Goal: Transaction & Acquisition: Purchase product/service

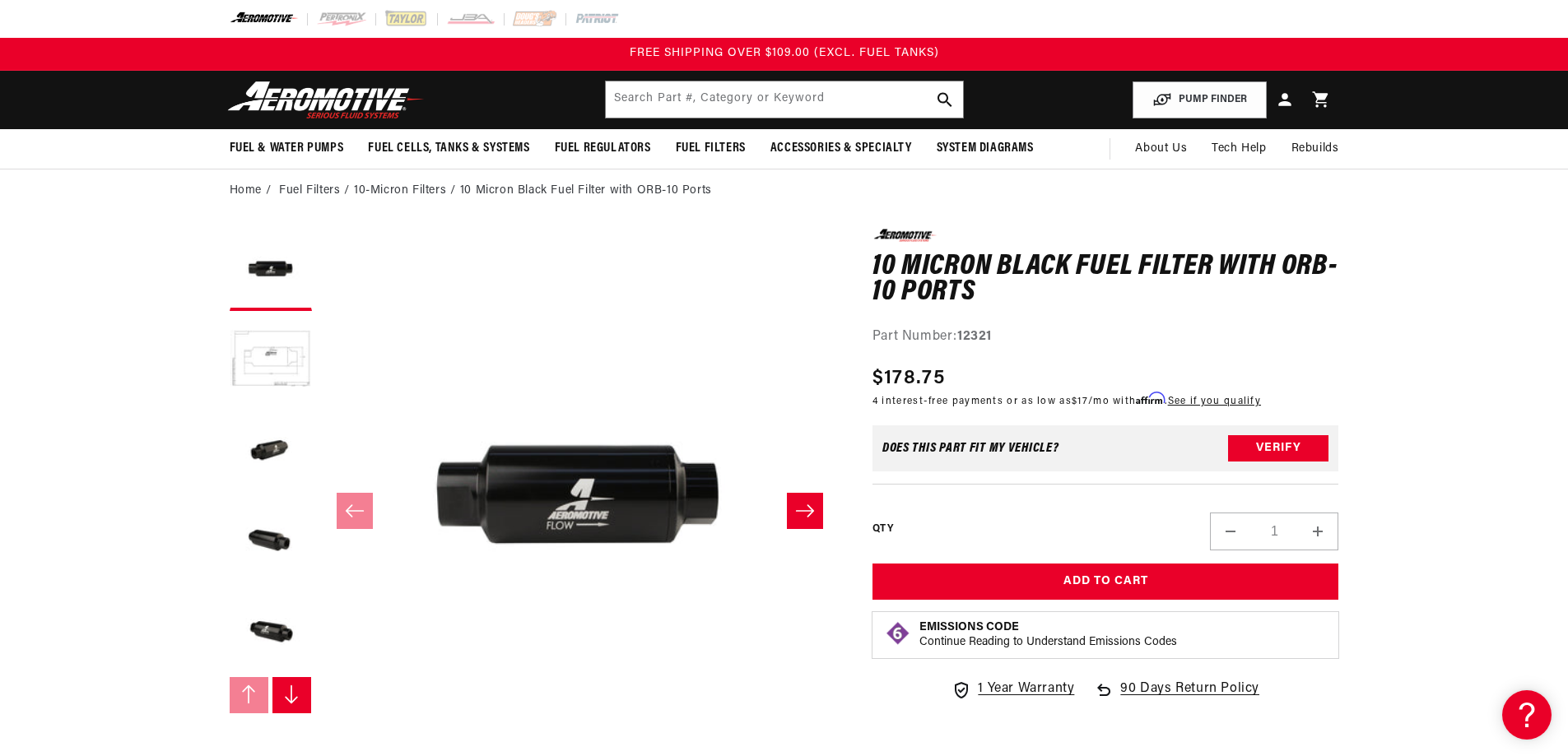
scroll to position [1, 0]
click at [256, 456] on button "Load image 3 in gallery view" at bounding box center [271, 450] width 82 height 82
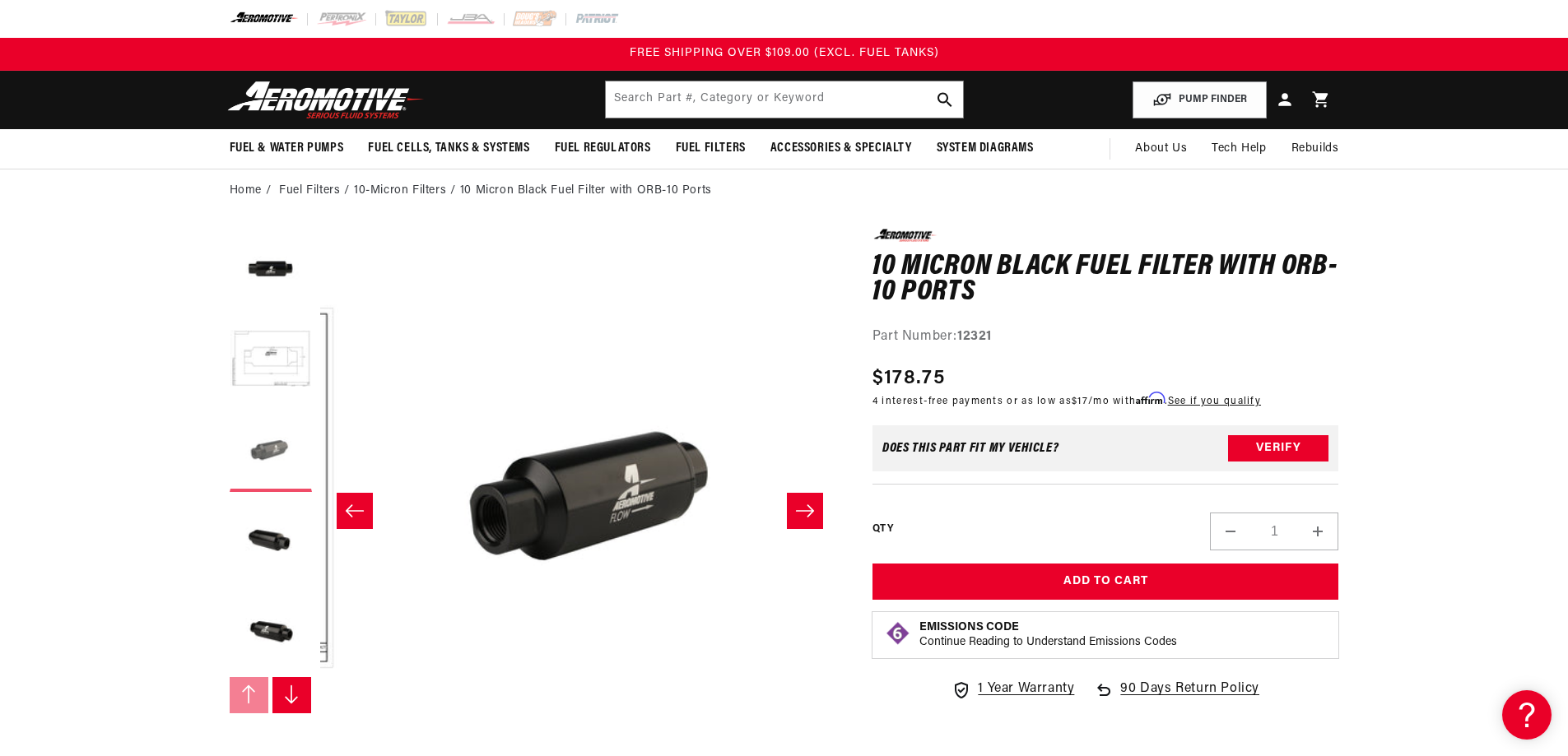
scroll to position [1, 1040]
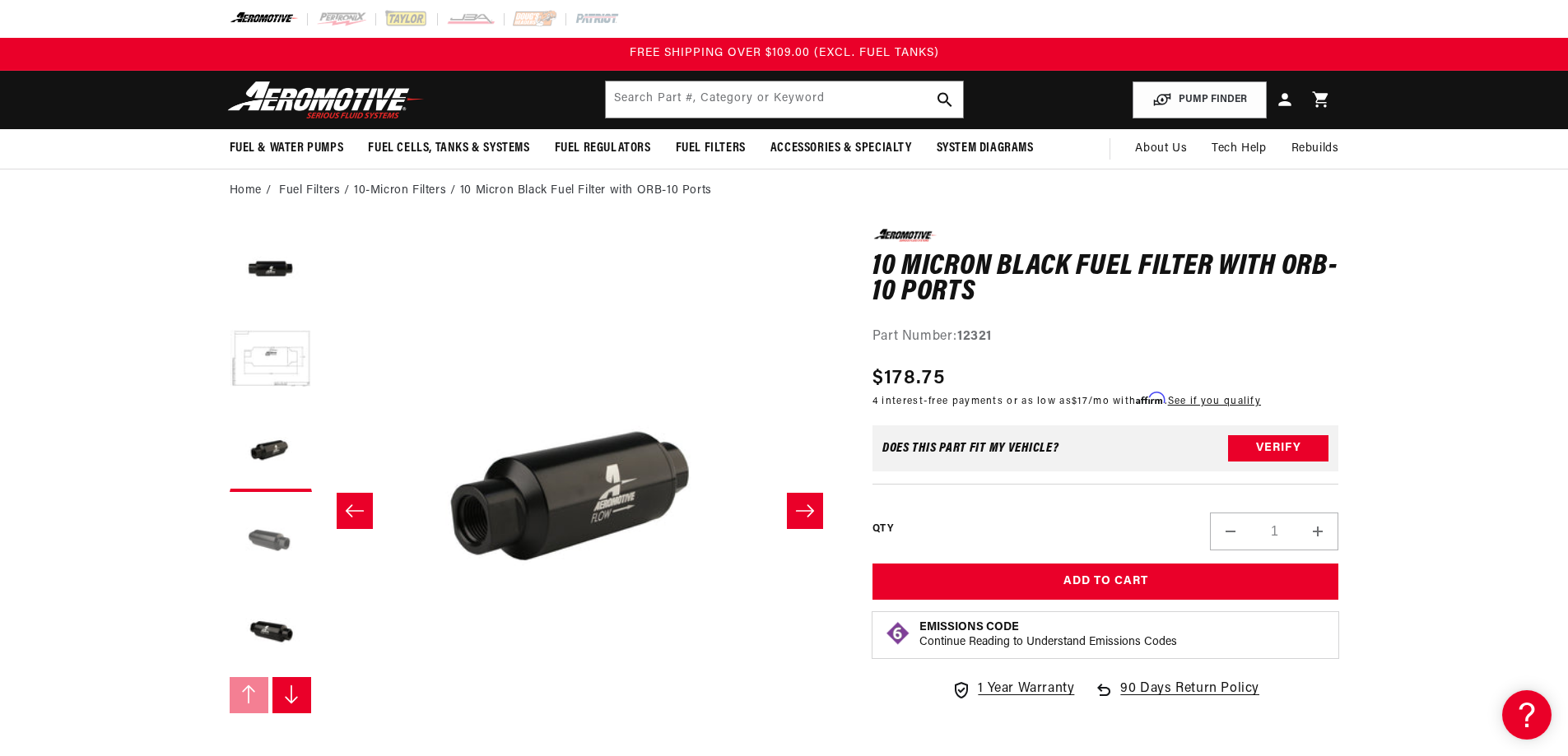
click at [263, 533] on button "Load image 4 in gallery view" at bounding box center [271, 541] width 82 height 82
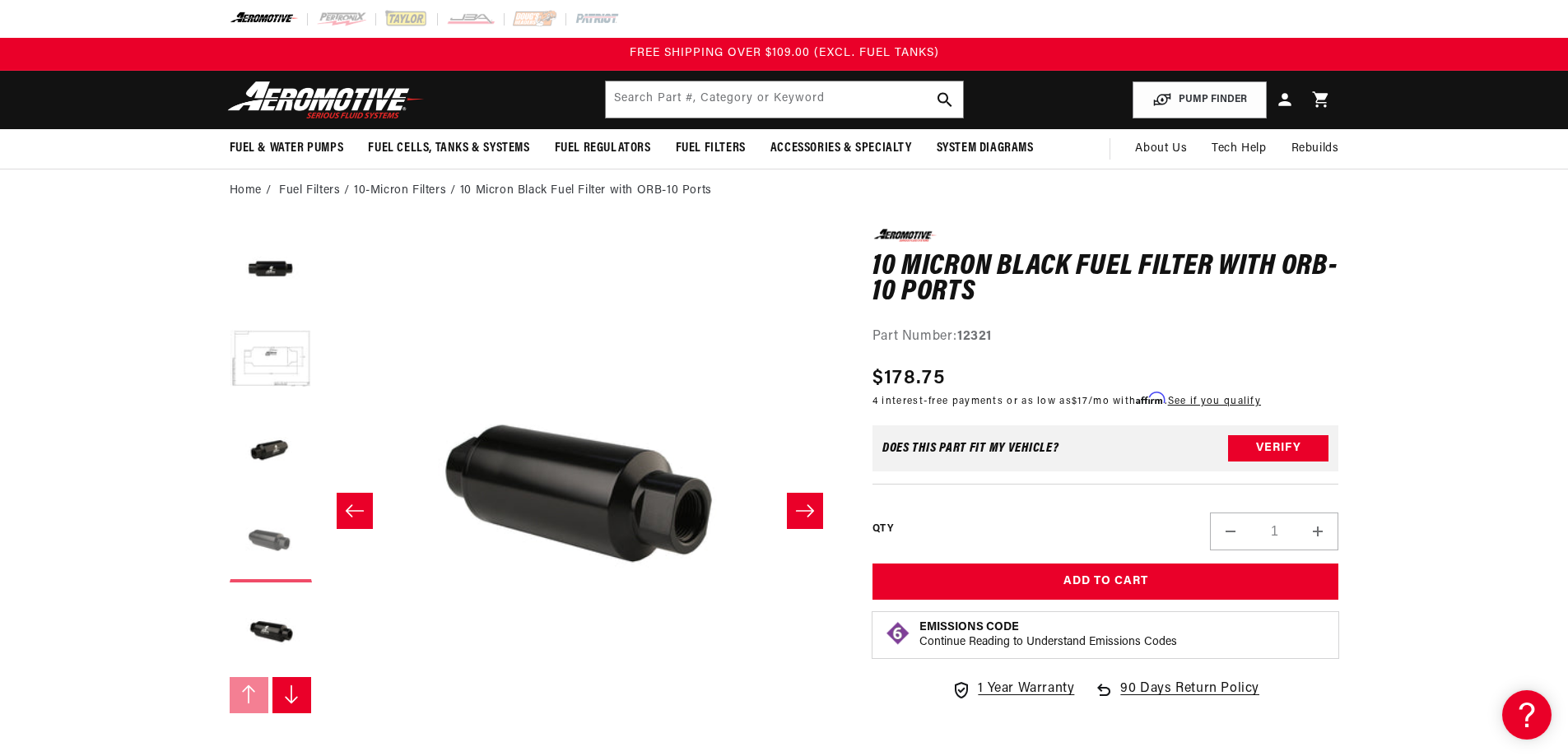
scroll to position [1, 1559]
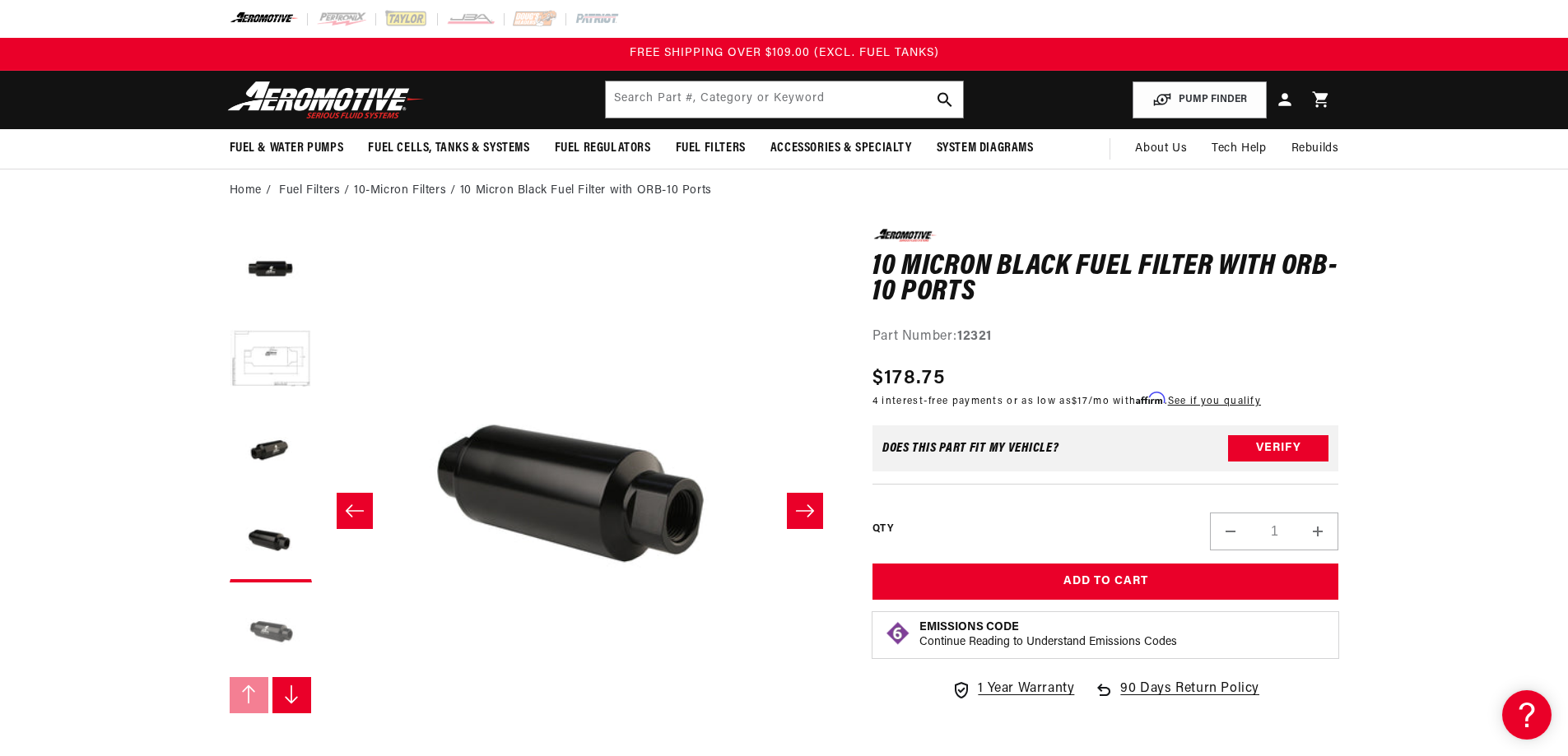
click at [257, 634] on button "Load image 5 in gallery view" at bounding box center [271, 632] width 82 height 82
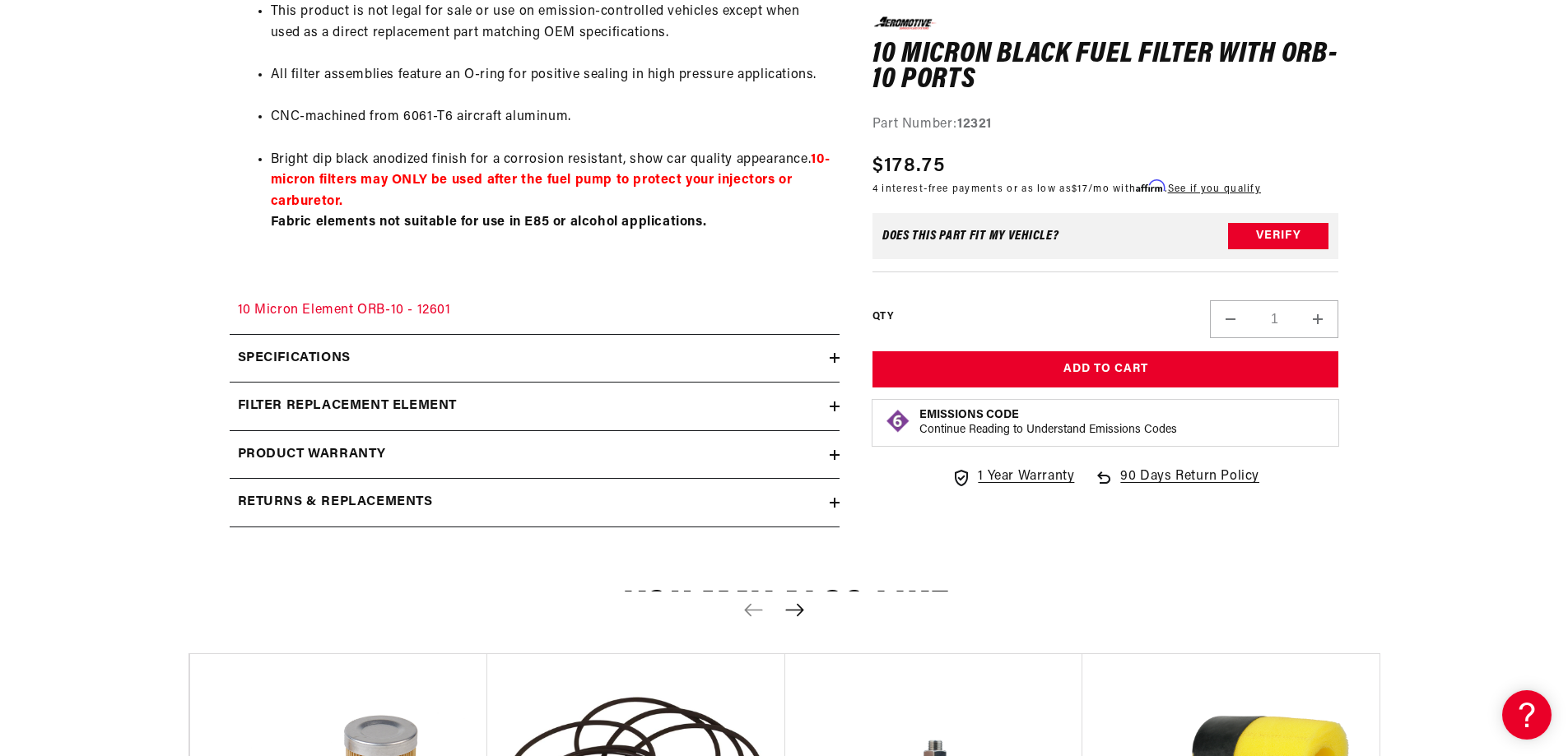
scroll to position [1244, 0]
click at [290, 348] on h2 "Specifications" at bounding box center [294, 358] width 113 height 22
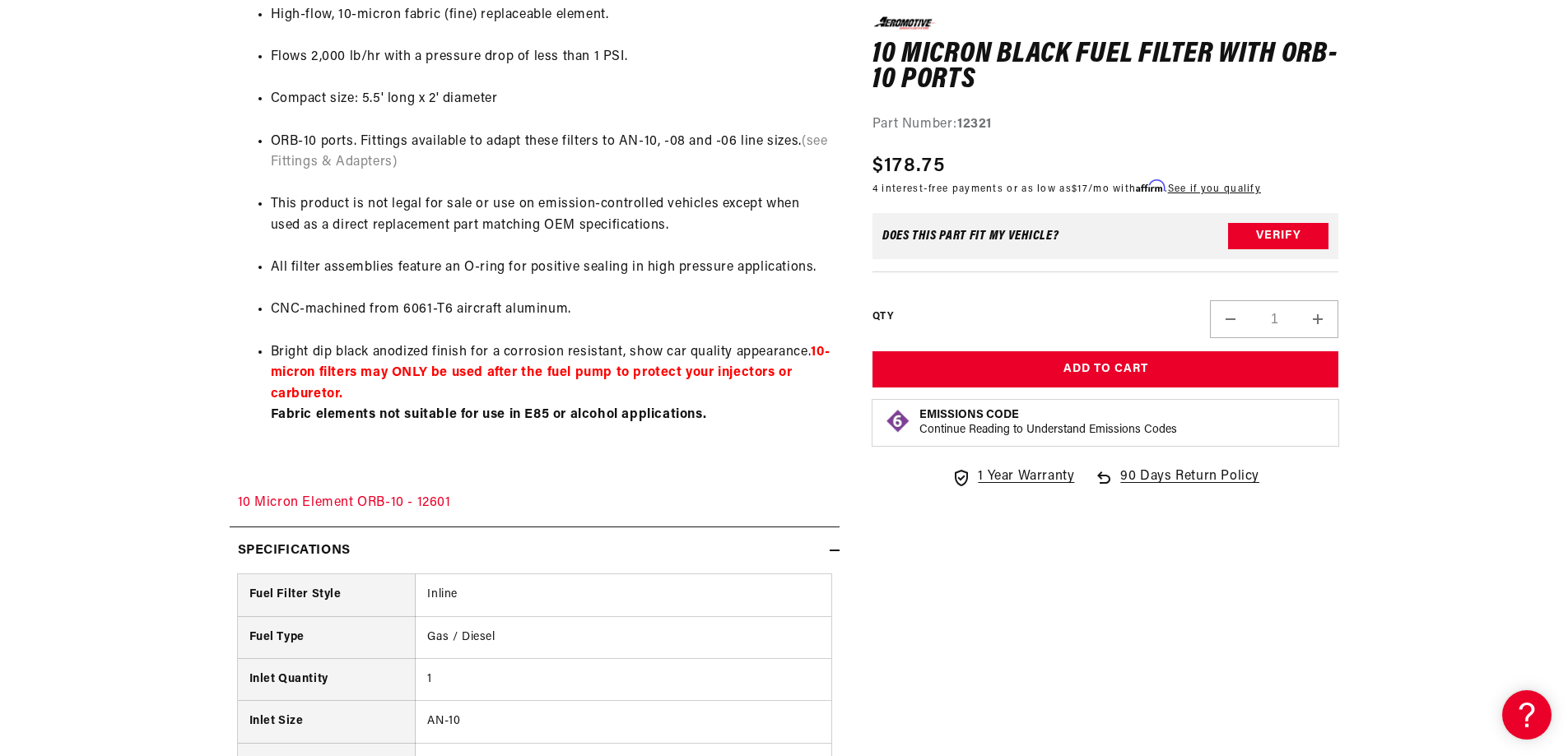
scroll to position [1051, 0]
click at [284, 500] on link "10 Micron Element ORB-10 - 12601" at bounding box center [345, 501] width 213 height 13
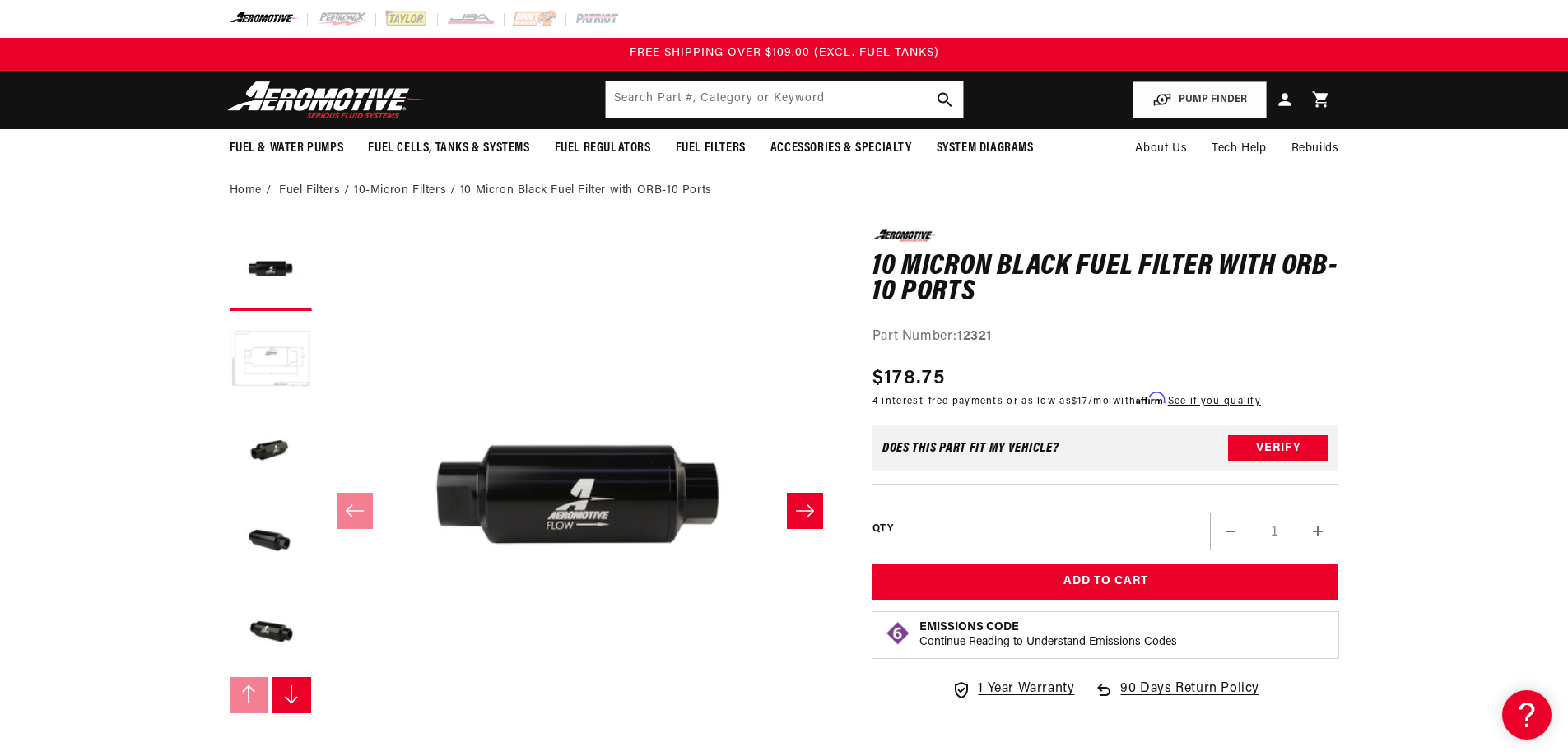
click at [274, 345] on button "Load image 2 in gallery view" at bounding box center [271, 359] width 82 height 82
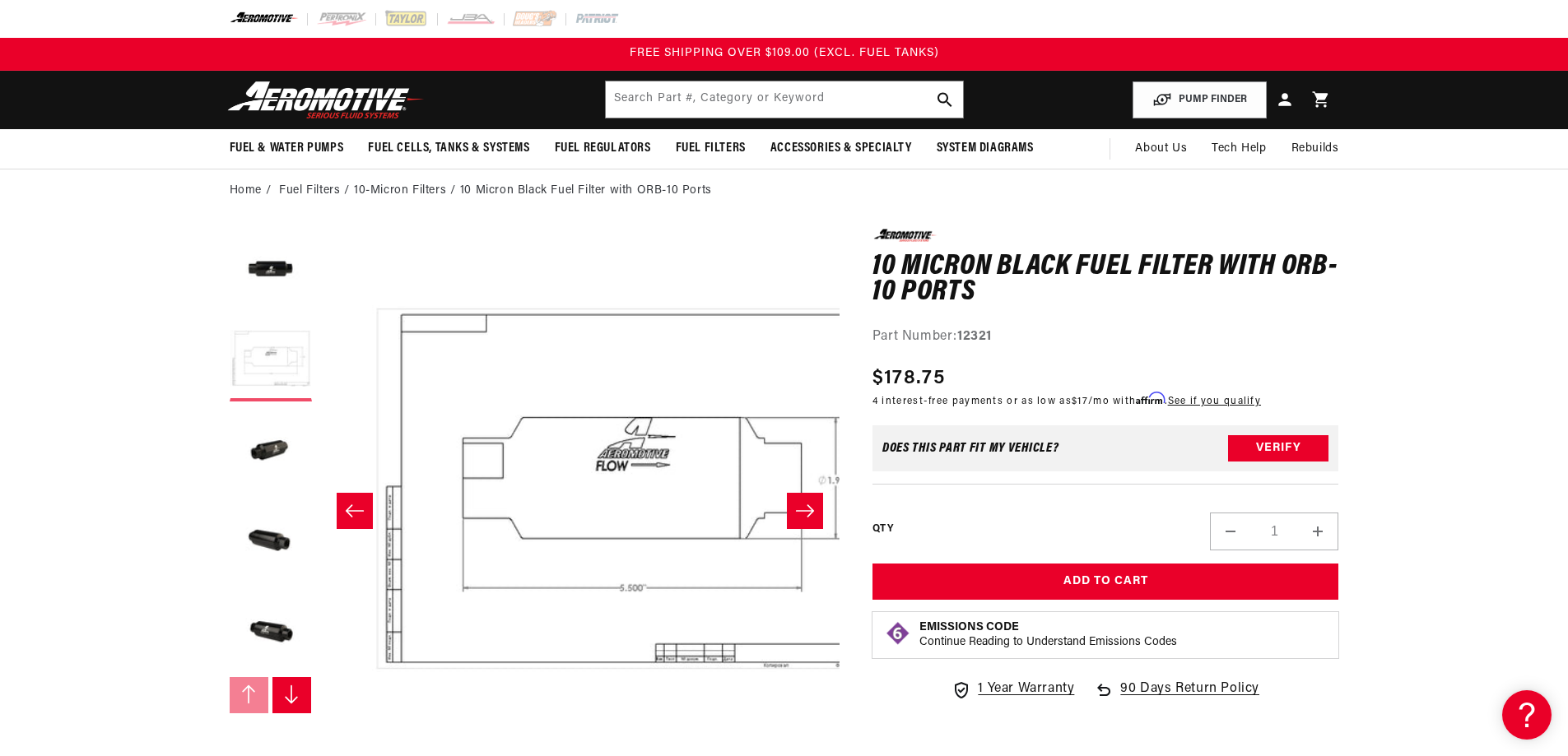
scroll to position [0, 519]
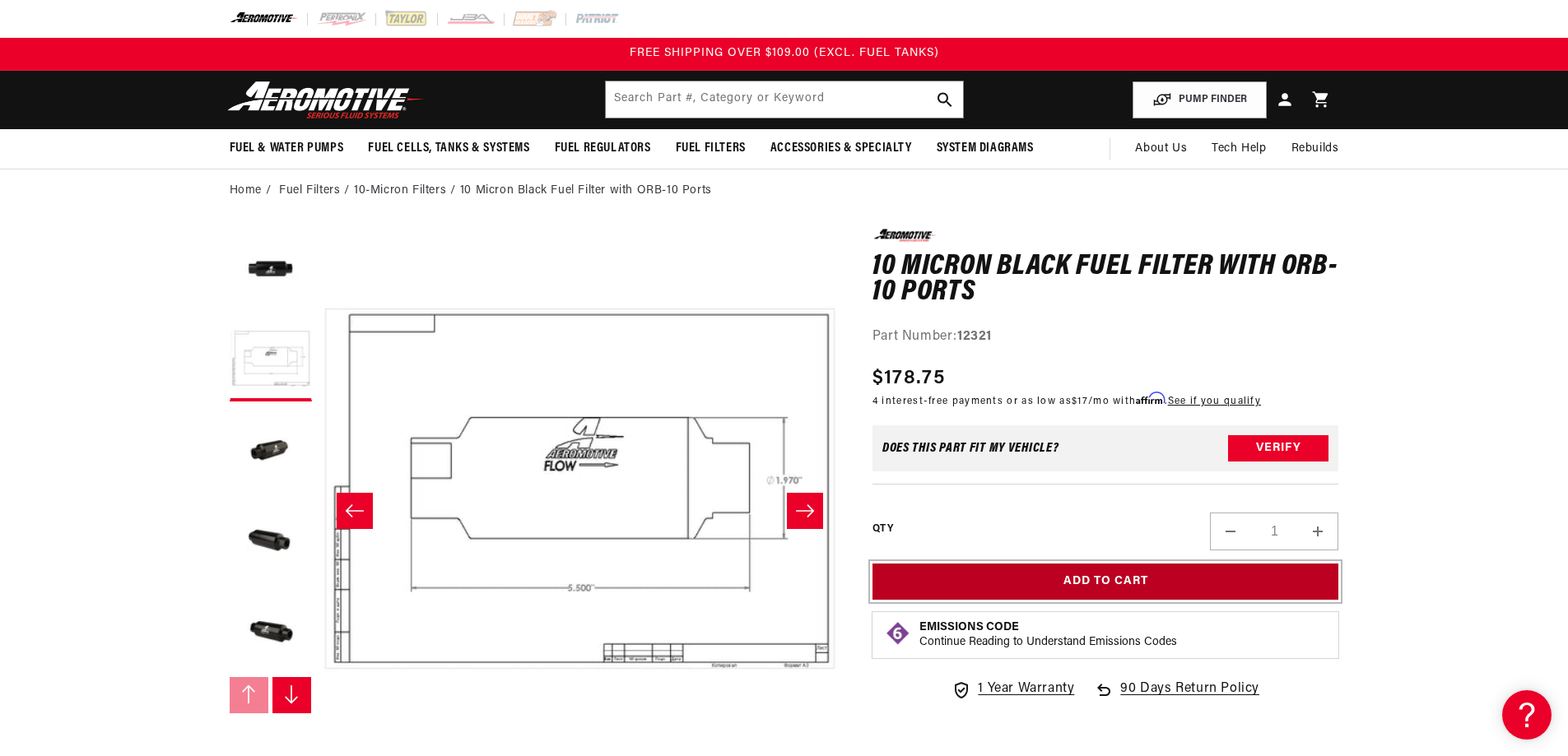
click at [1091, 580] on button "Add to Cart" at bounding box center [1106, 582] width 467 height 38
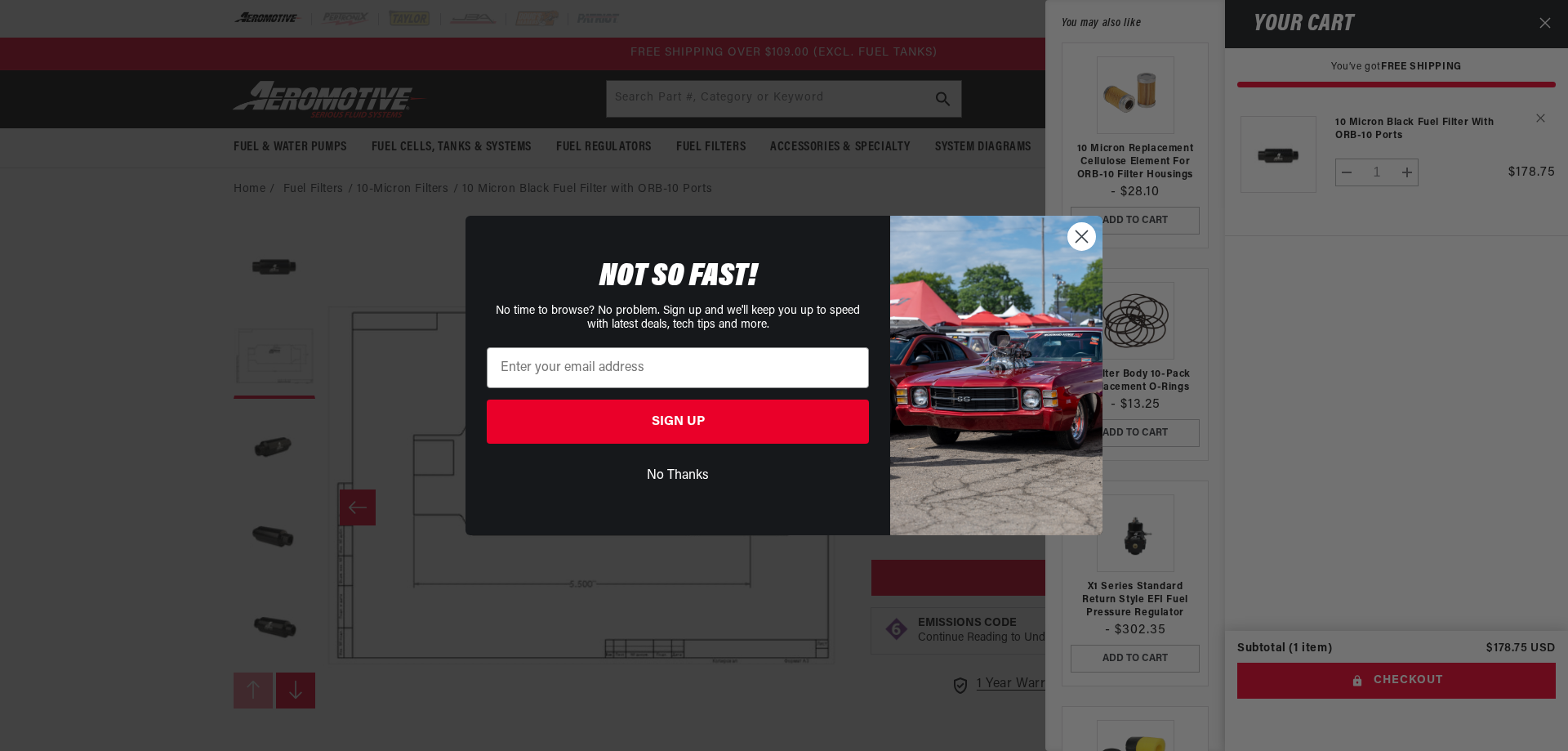
click at [1083, 233] on circle "Close dialog" at bounding box center [1082, 237] width 27 height 27
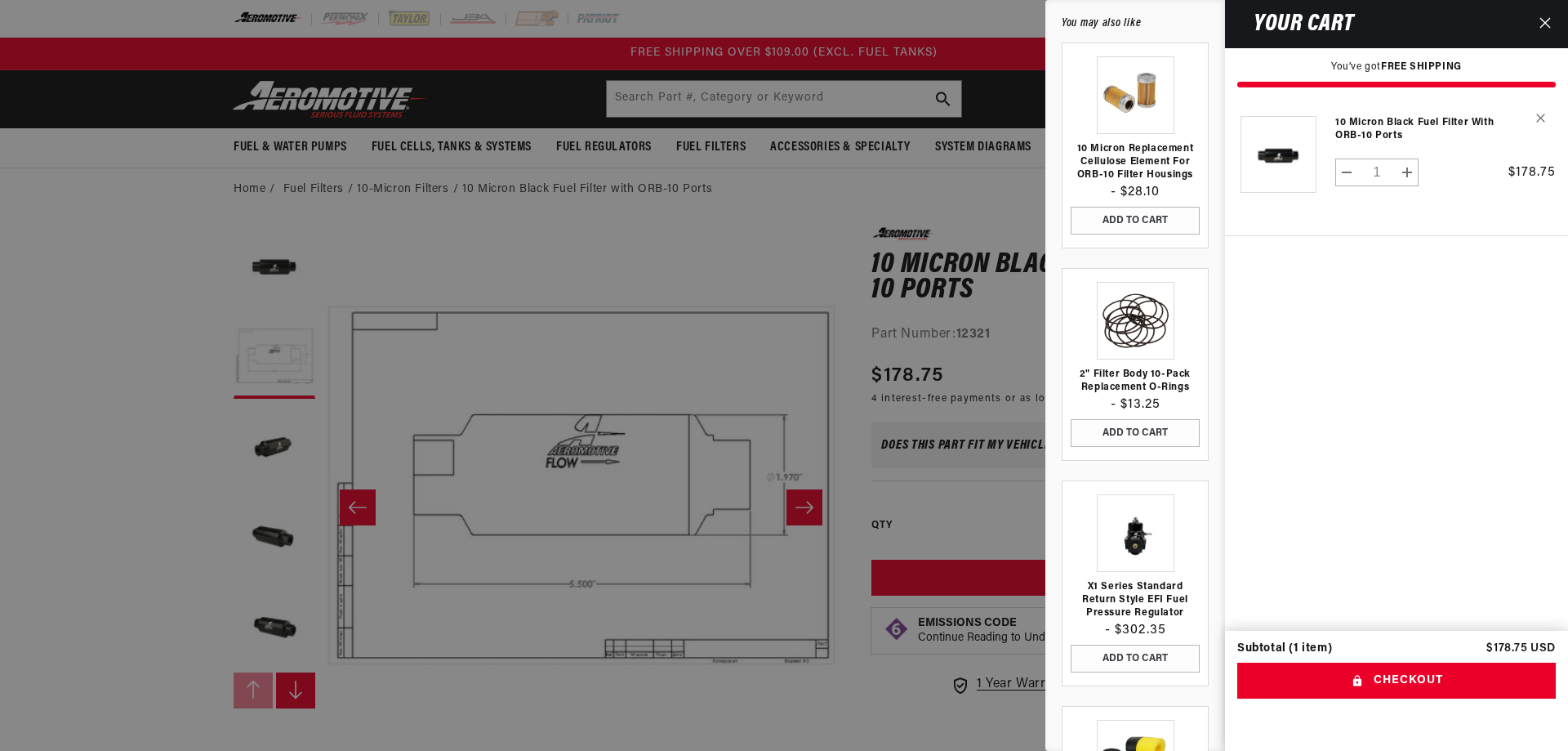
click at [517, 234] on div at bounding box center [784, 376] width 1568 height 751
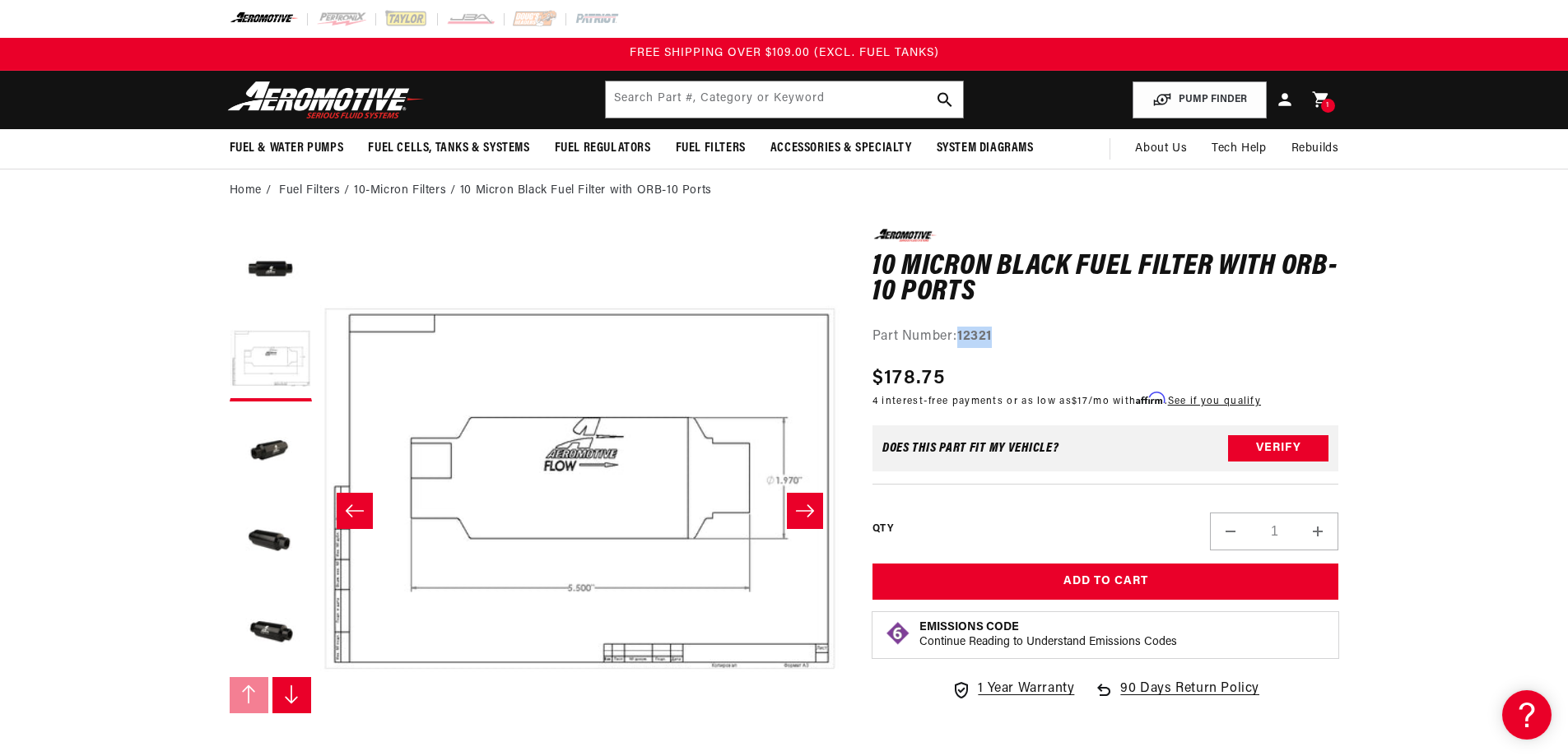
drag, startPoint x: 1010, startPoint y: 337, endPoint x: 963, endPoint y: 329, distance: 47.7
click at [963, 329] on div "Part Number: 12321" at bounding box center [1106, 338] width 467 height 22
copy strong "12321"
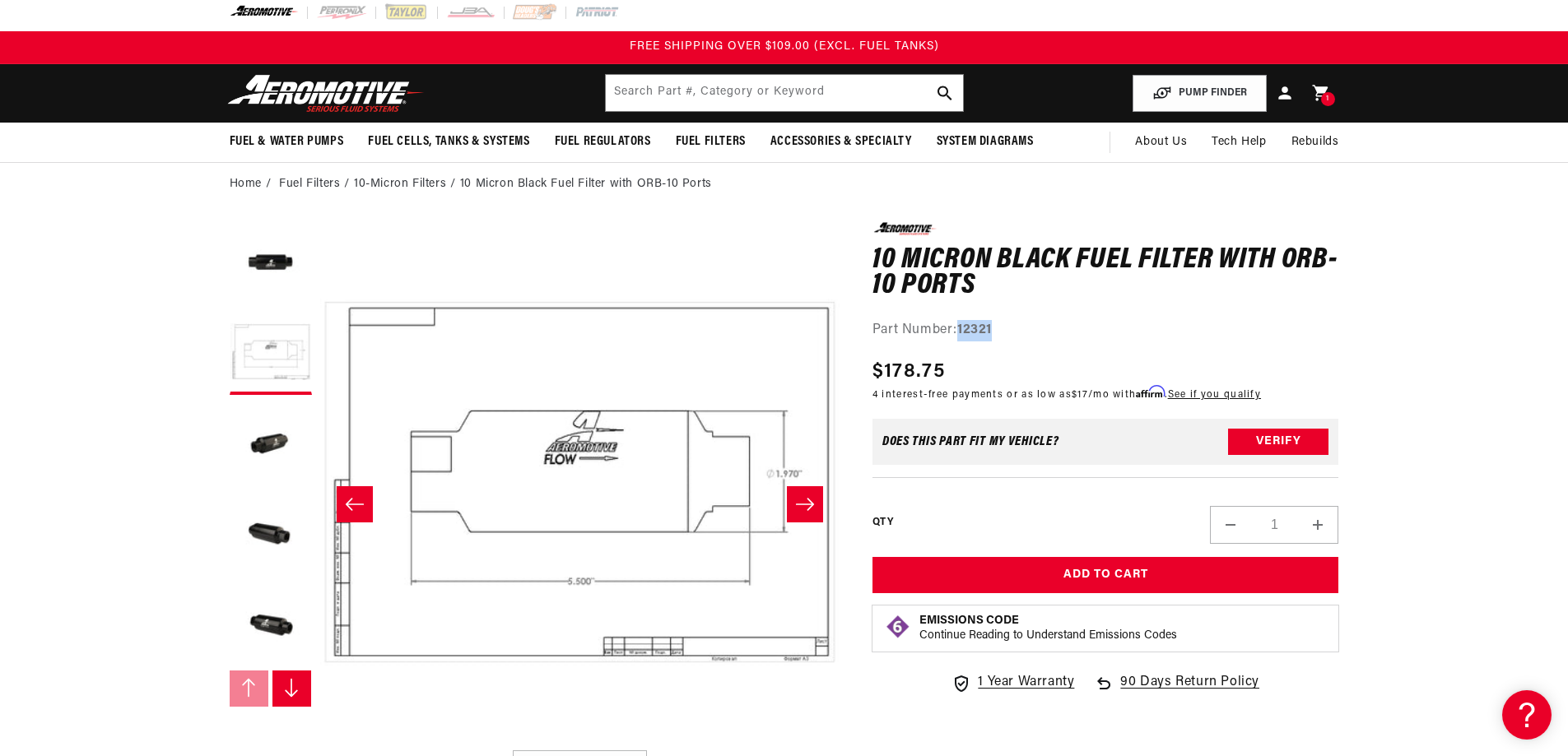
scroll to position [0, 0]
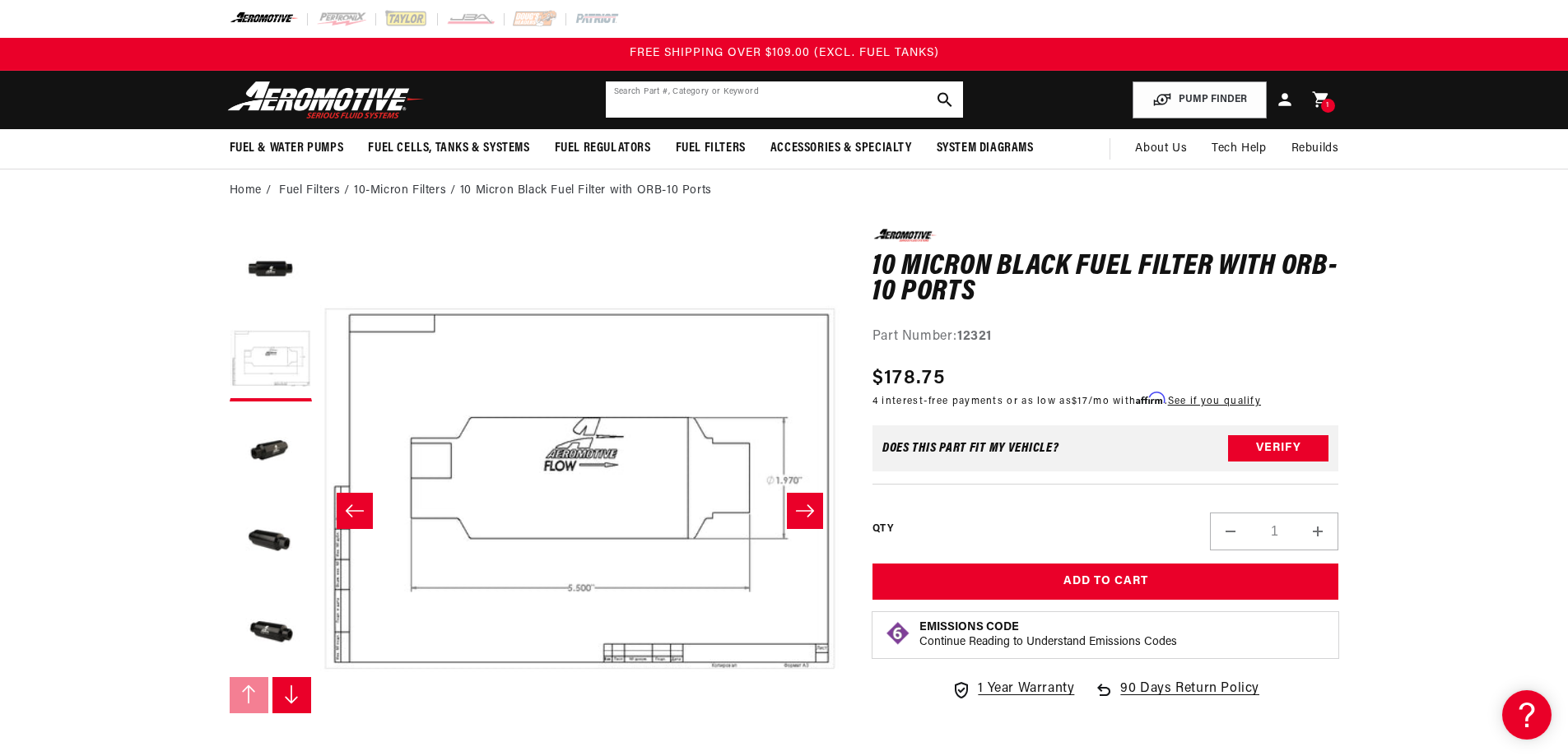
click at [679, 90] on input "text" at bounding box center [785, 100] width 357 height 37
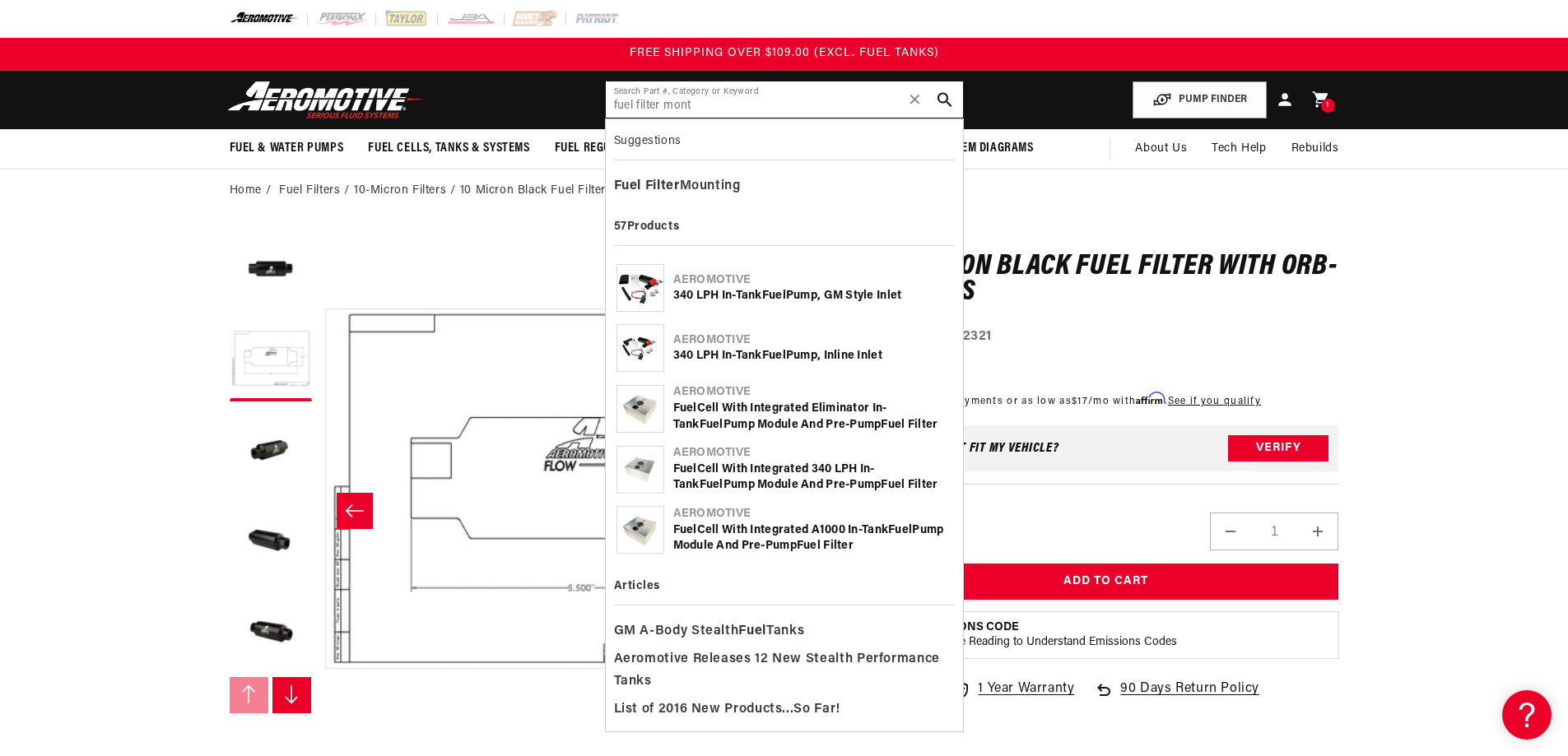
type input "fuel filter mont"
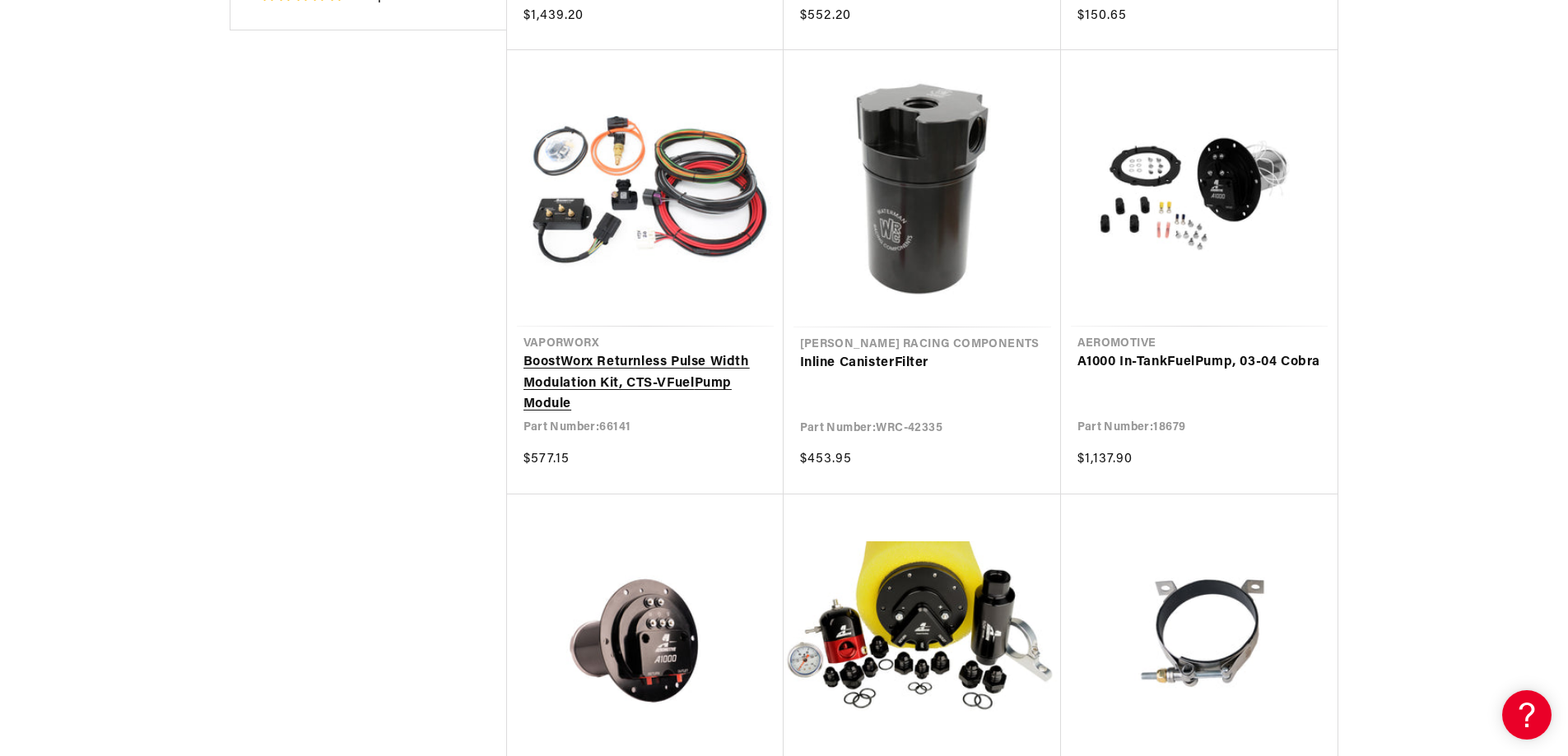
scroll to position [2919, 0]
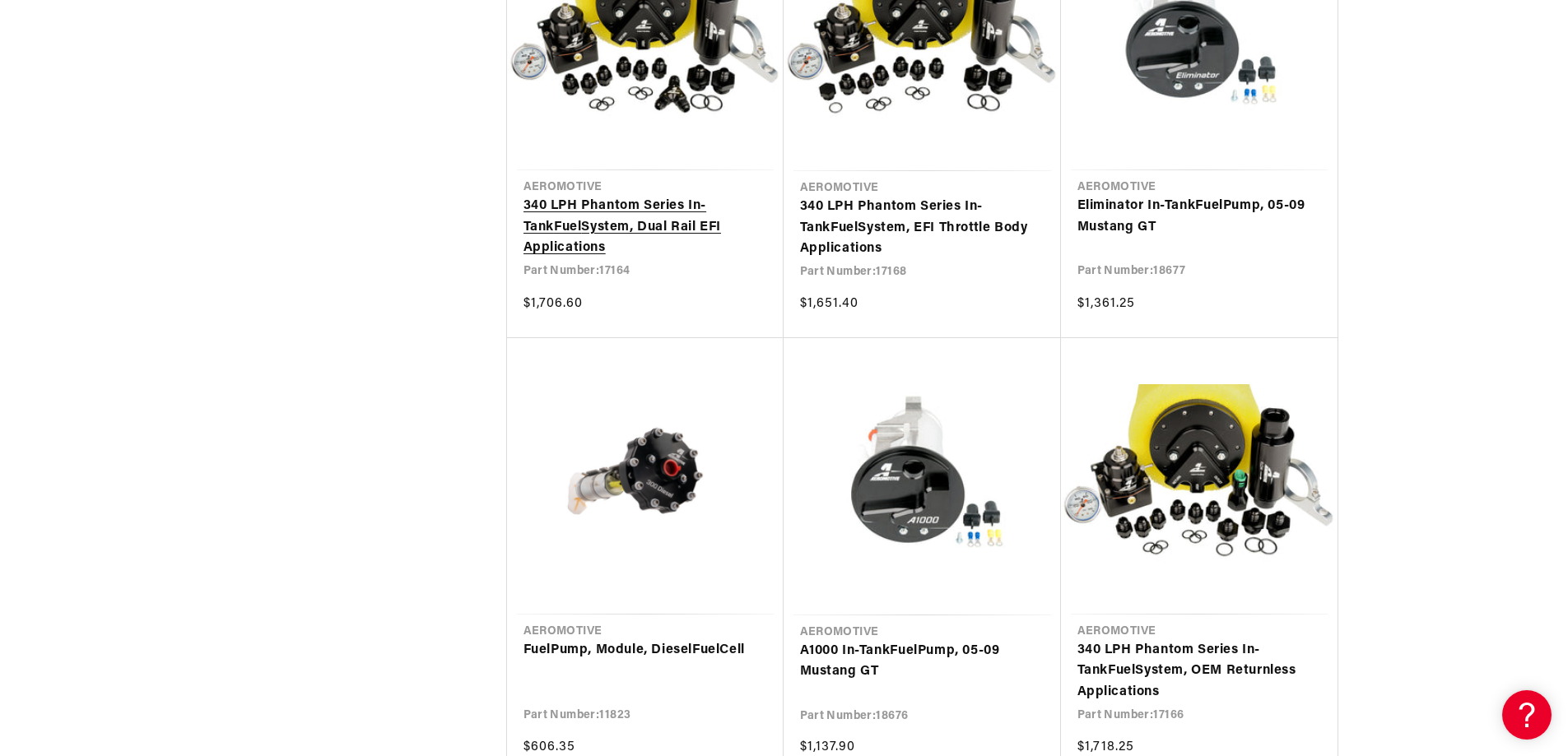
scroll to position [7107, 0]
